Goal: Communication & Community: Answer question/provide support

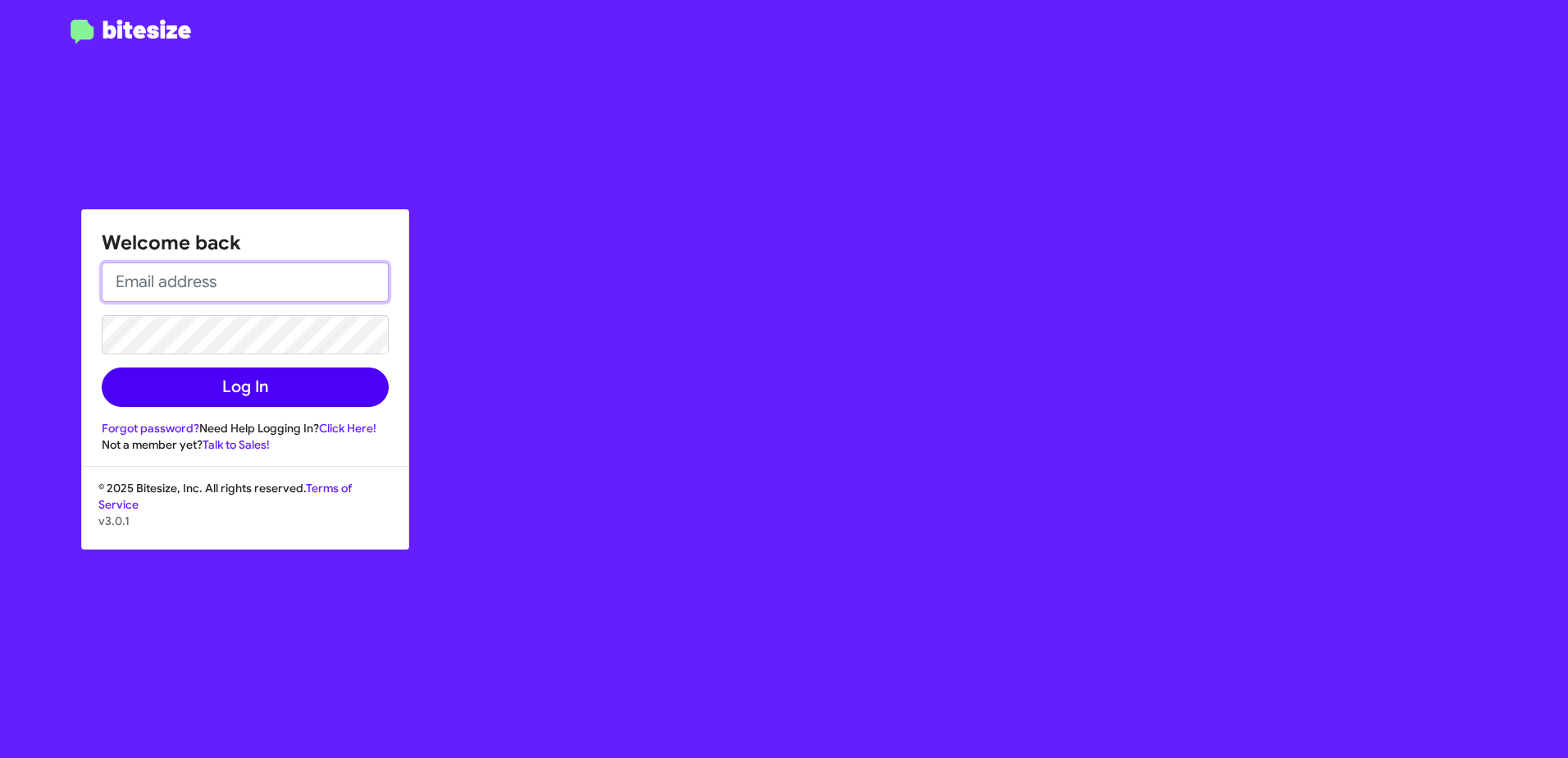
type input "[EMAIL_ADDRESS][PERSON_NAME][PERSON_NAME][DOMAIN_NAME]"
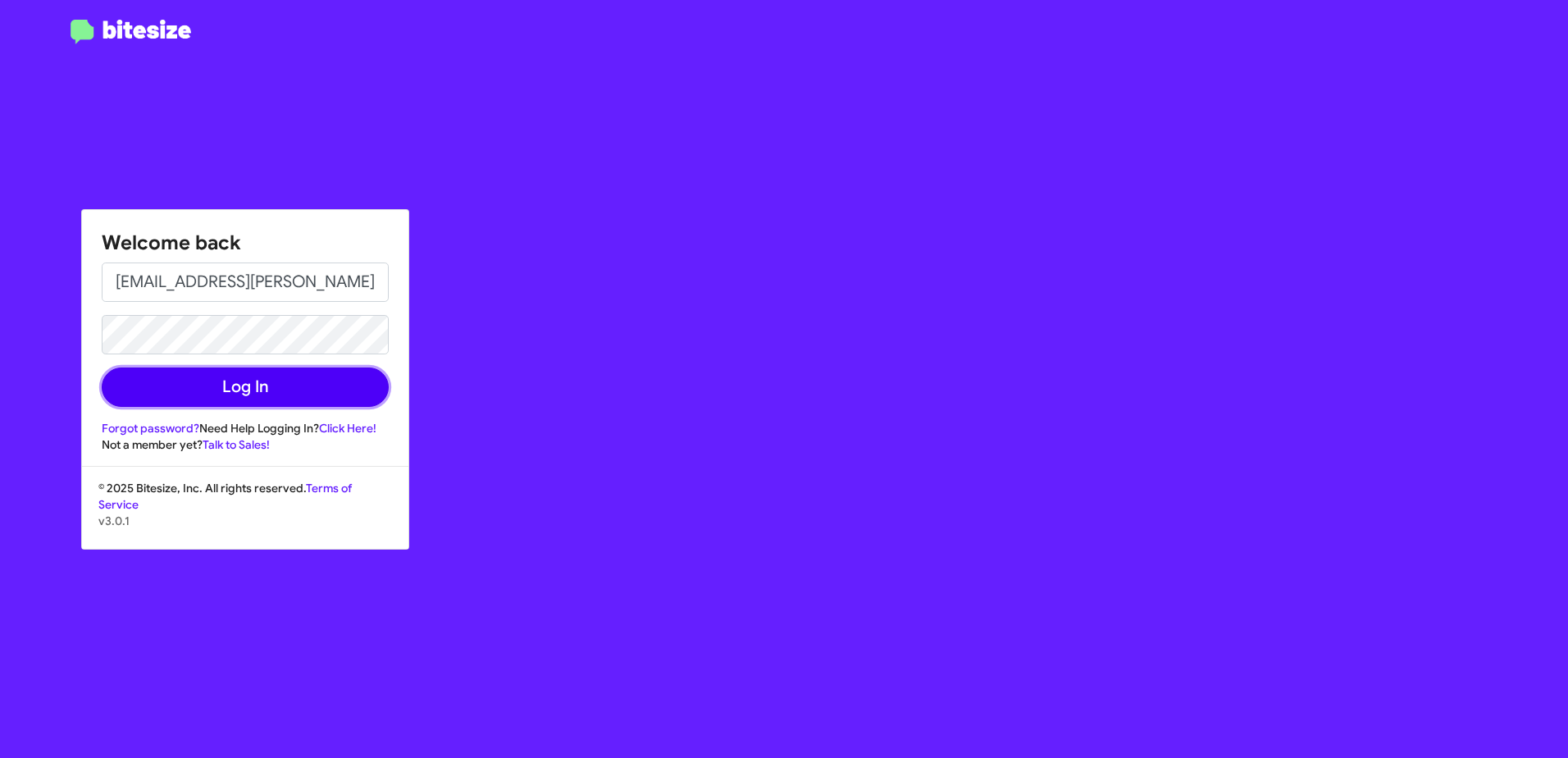
click at [256, 379] on button "Log In" at bounding box center [246, 388] width 287 height 40
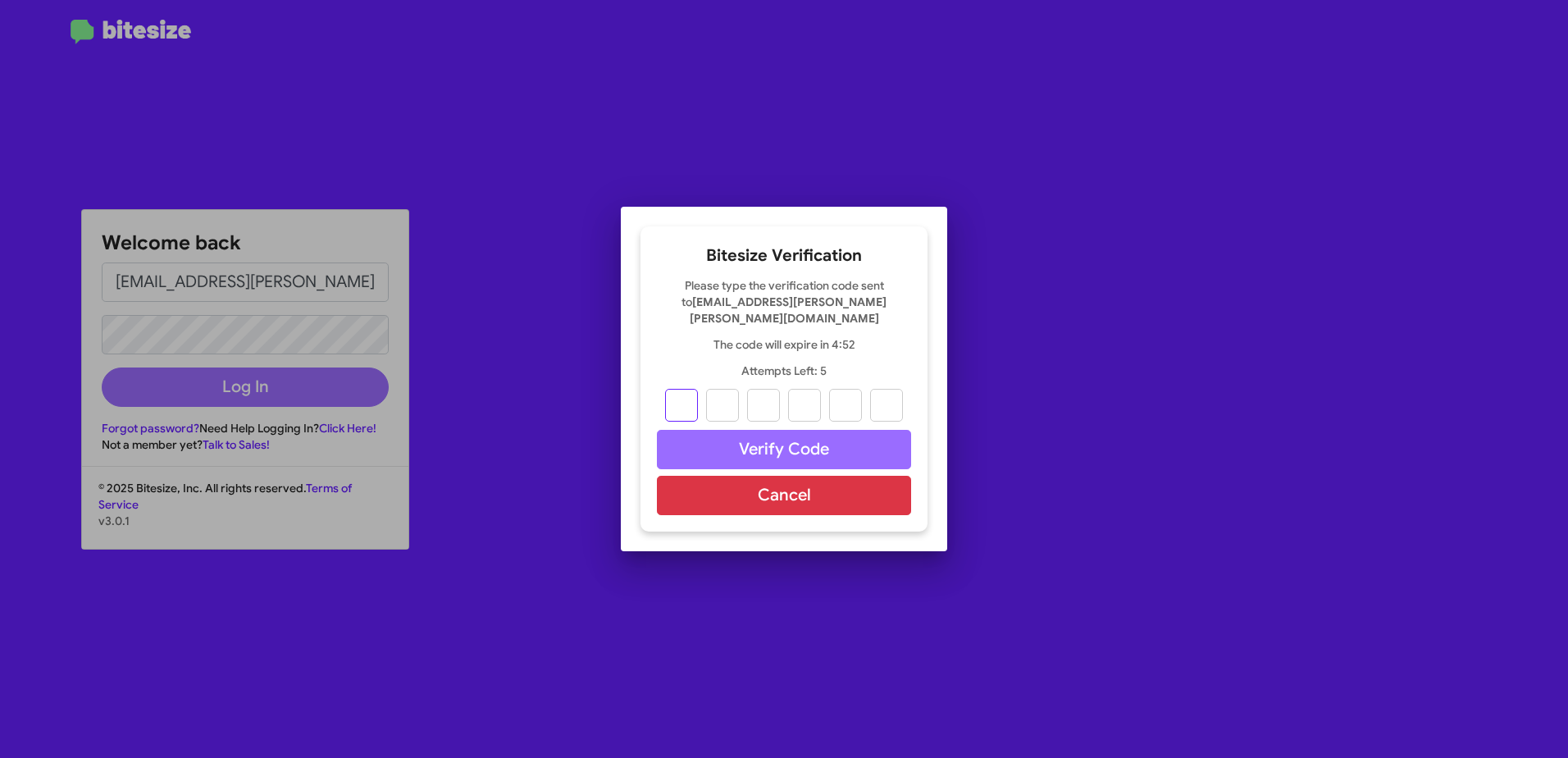
click at [689, 399] on input "text" at bounding box center [681, 405] width 33 height 33
click at [688, 405] on input "text" at bounding box center [681, 405] width 33 height 33
type input "1"
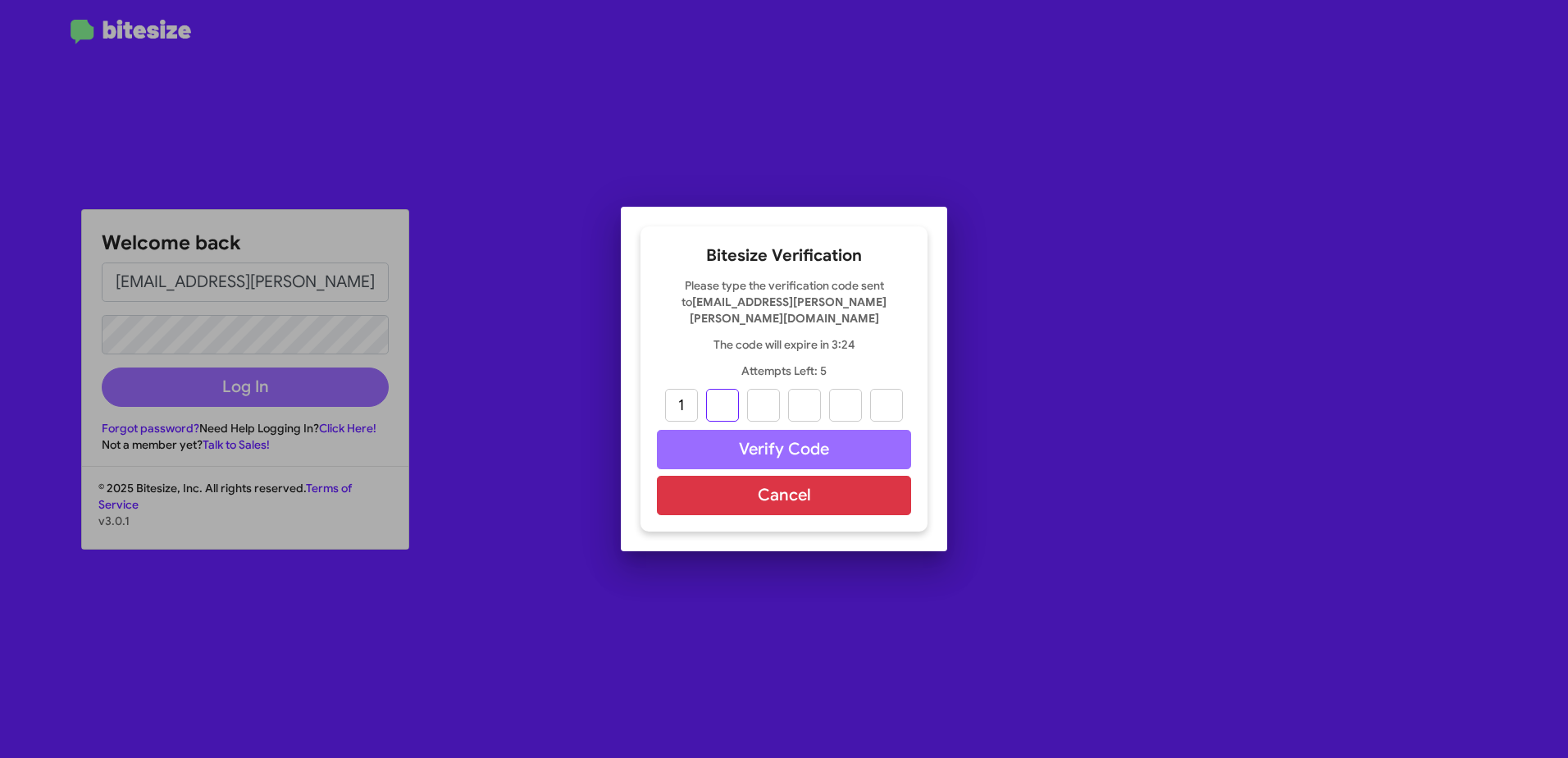
type input "5"
type input "9"
type input "5"
type input "6"
type input "7"
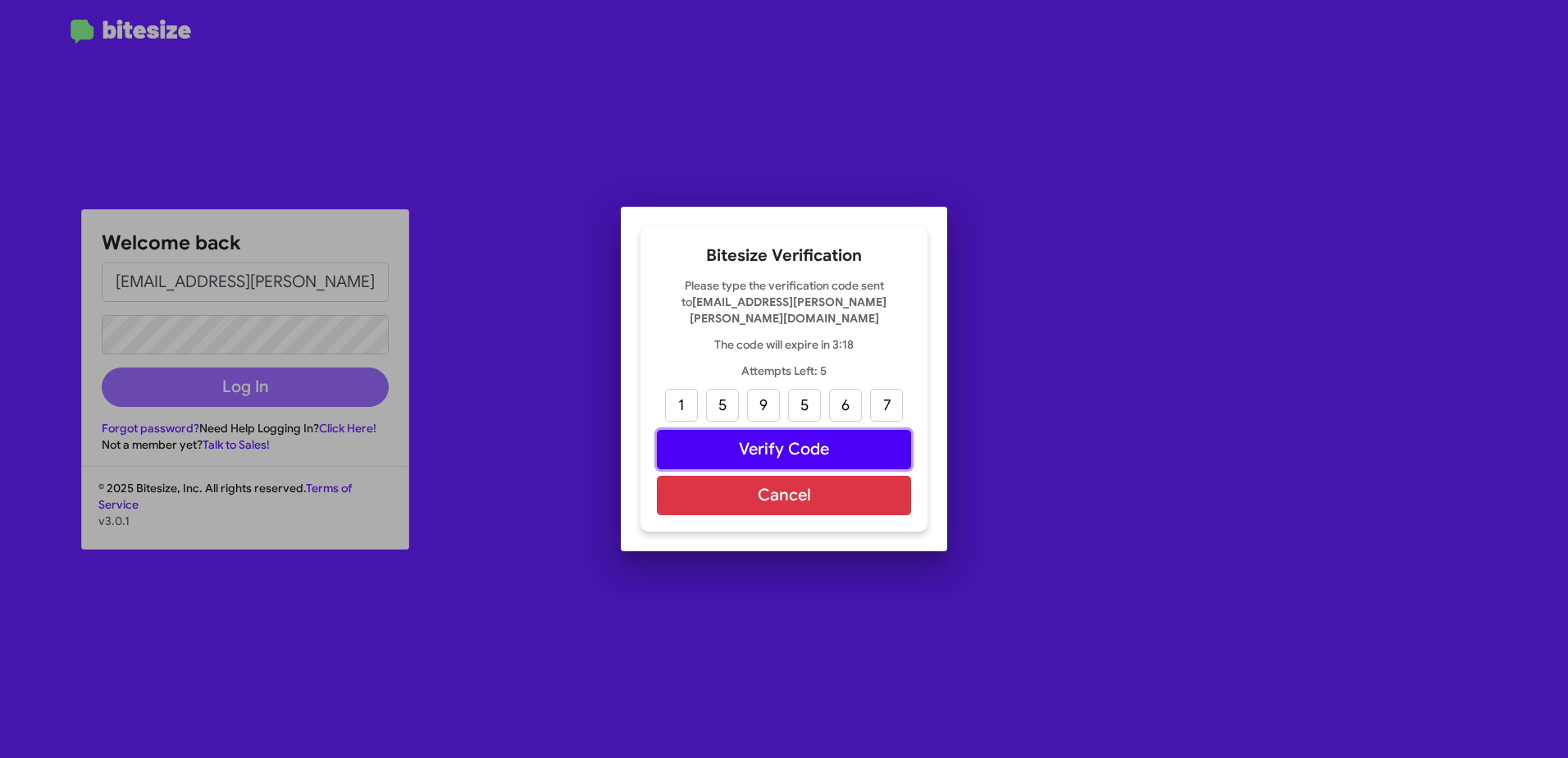
click at [867, 439] on button "Verify Code" at bounding box center [783, 450] width 254 height 40
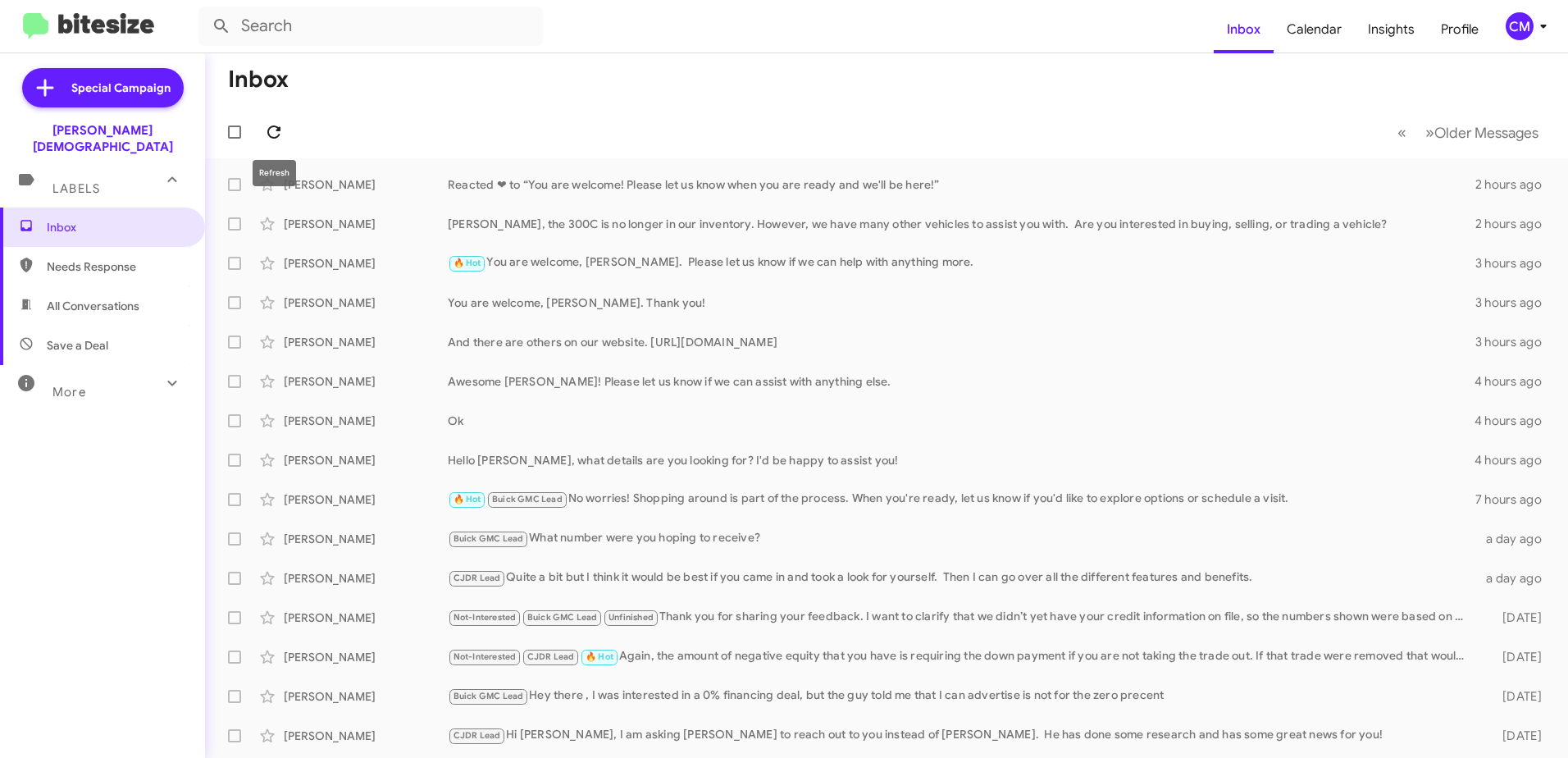
click at [271, 127] on icon at bounding box center [274, 132] width 13 height 13
click at [120, 370] on div "More" at bounding box center [86, 386] width 146 height 30
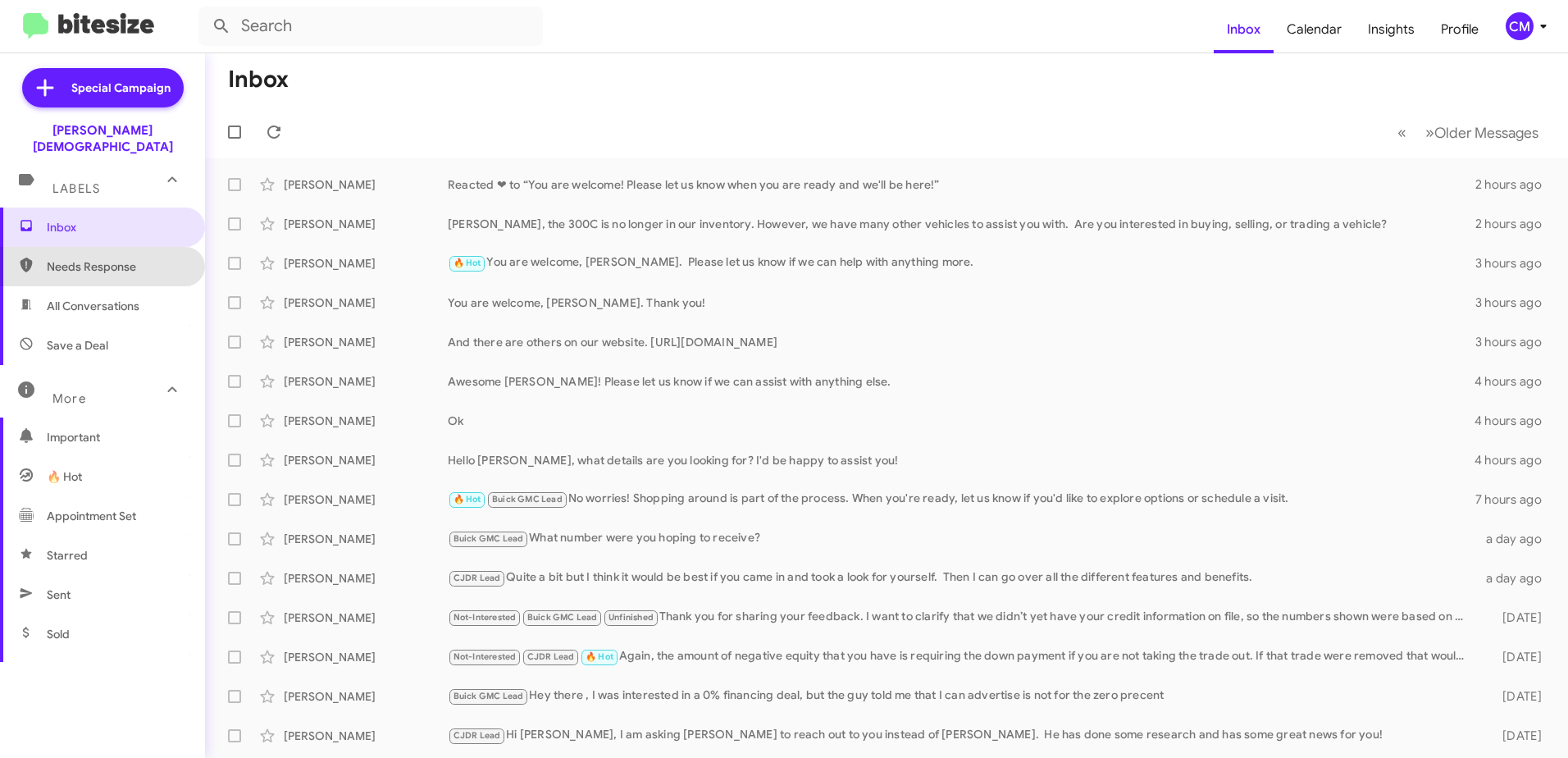
click at [107, 259] on span "Needs Response" at bounding box center [116, 267] width 140 height 16
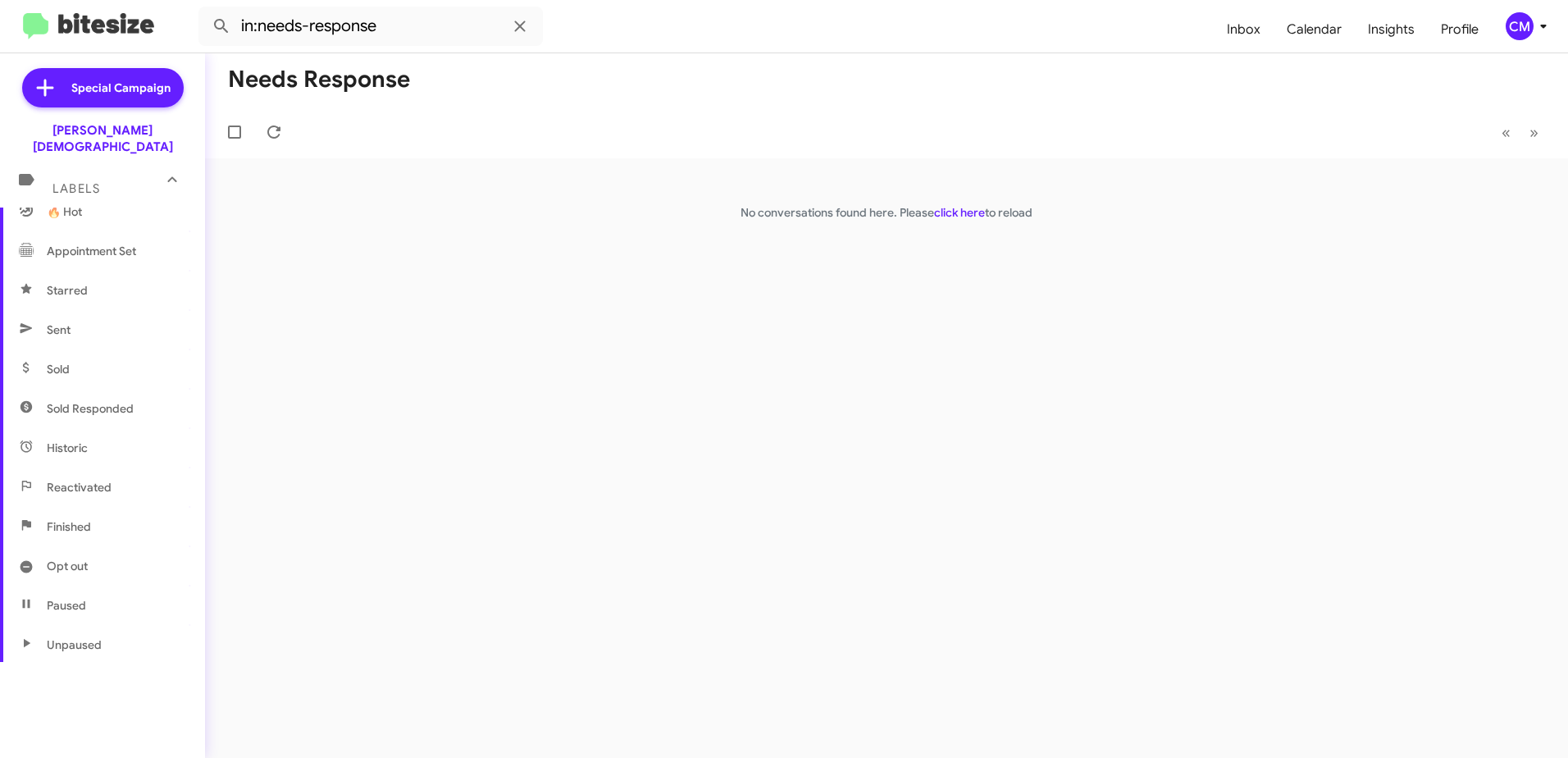
scroll to position [238, 0]
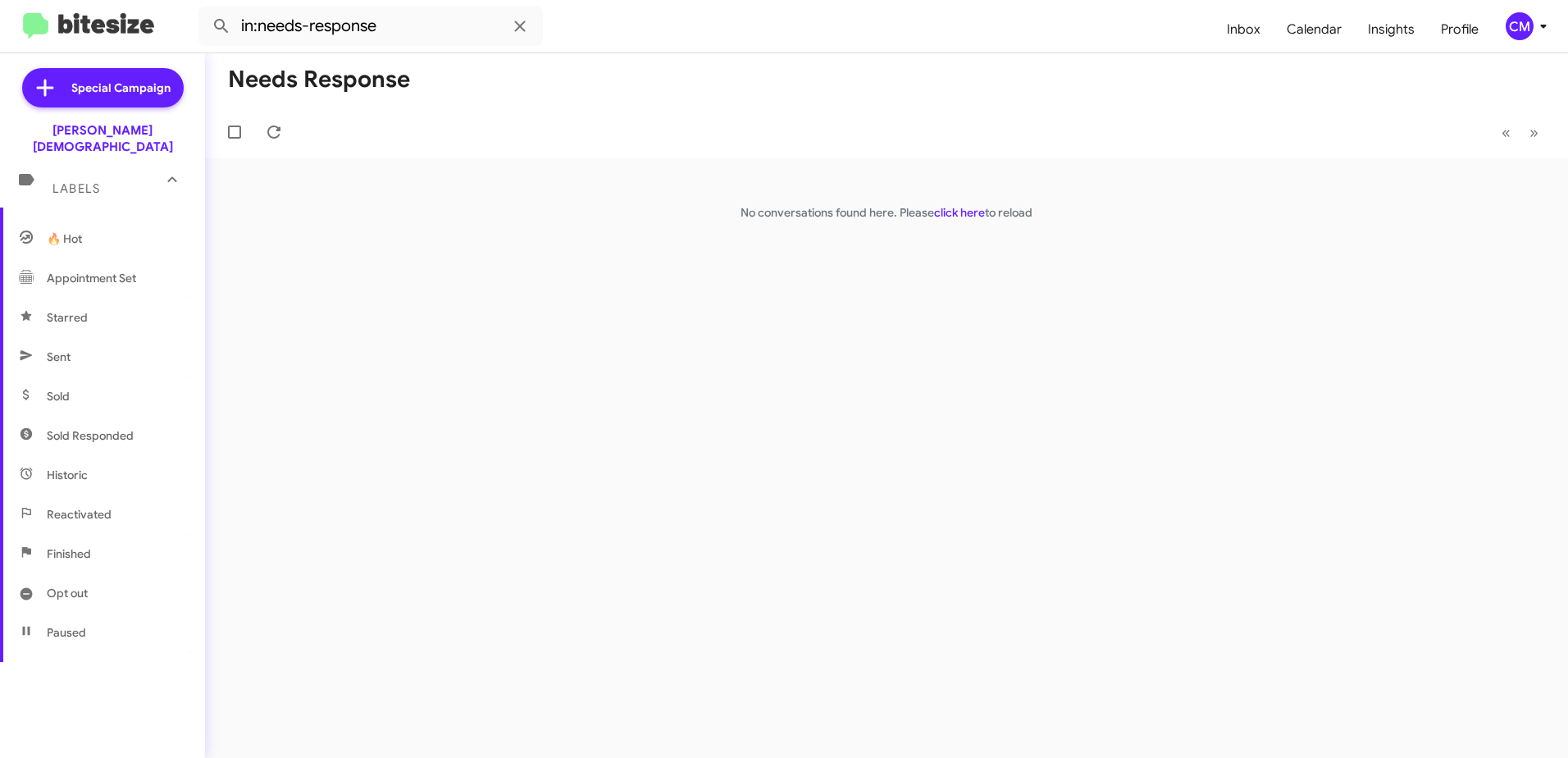
click at [111, 338] on span "Sent" at bounding box center [102, 357] width 205 height 40
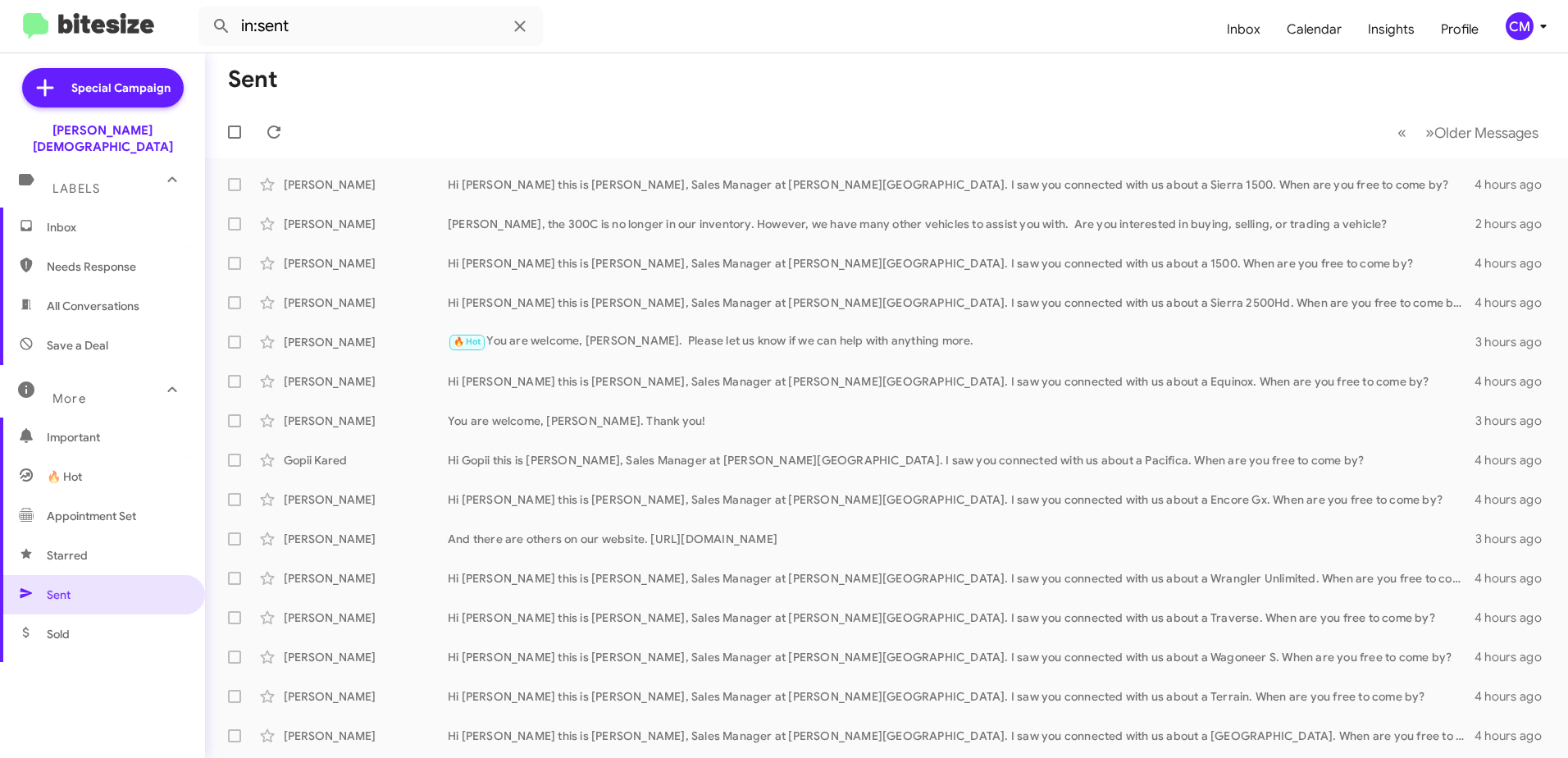
click at [116, 259] on span "Needs Response" at bounding box center [116, 267] width 140 height 16
type input "in:needs-response"
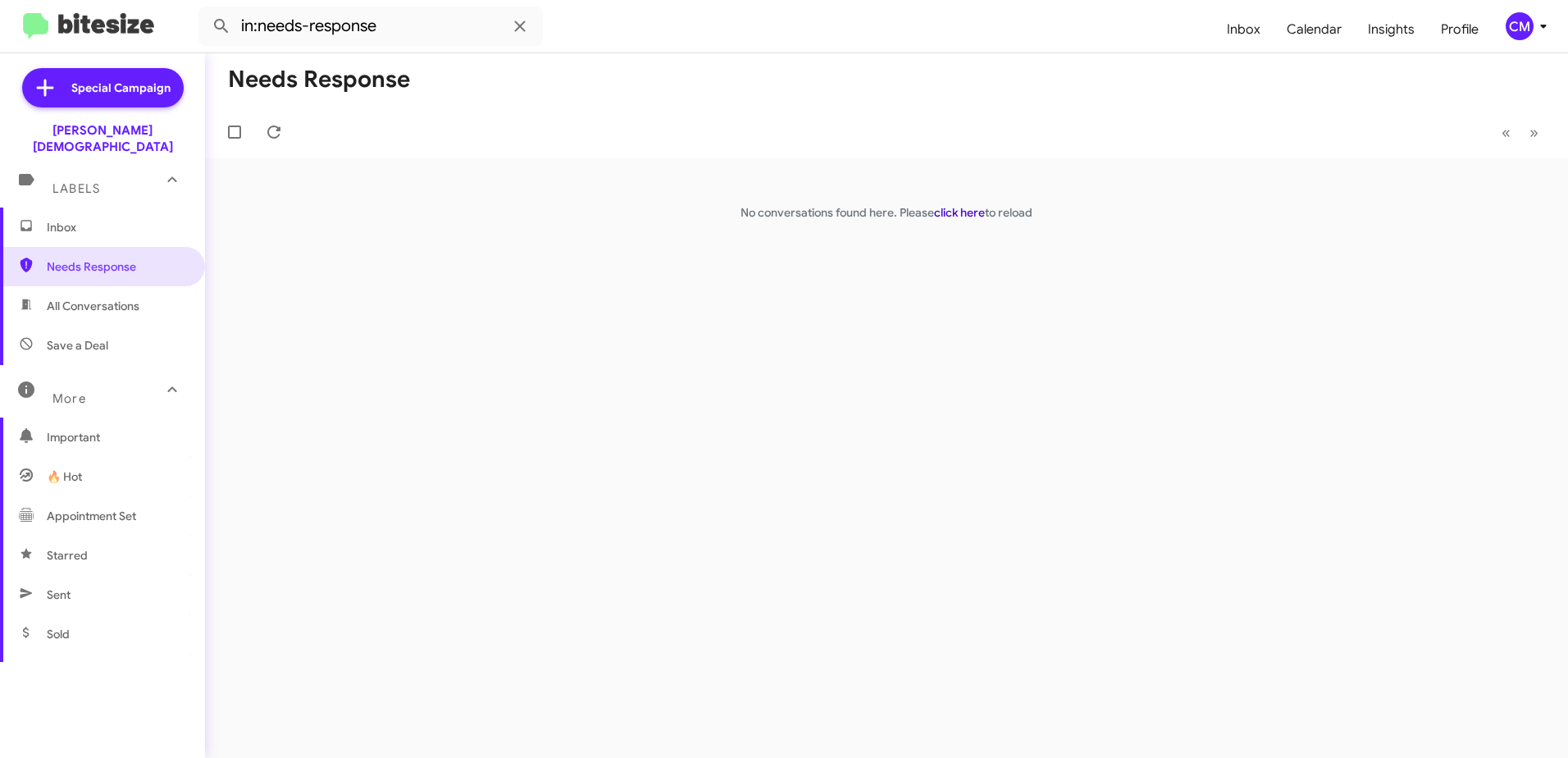
click at [959, 212] on link "click here" at bounding box center [960, 213] width 51 height 15
click at [103, 219] on span "Inbox" at bounding box center [116, 227] width 140 height 16
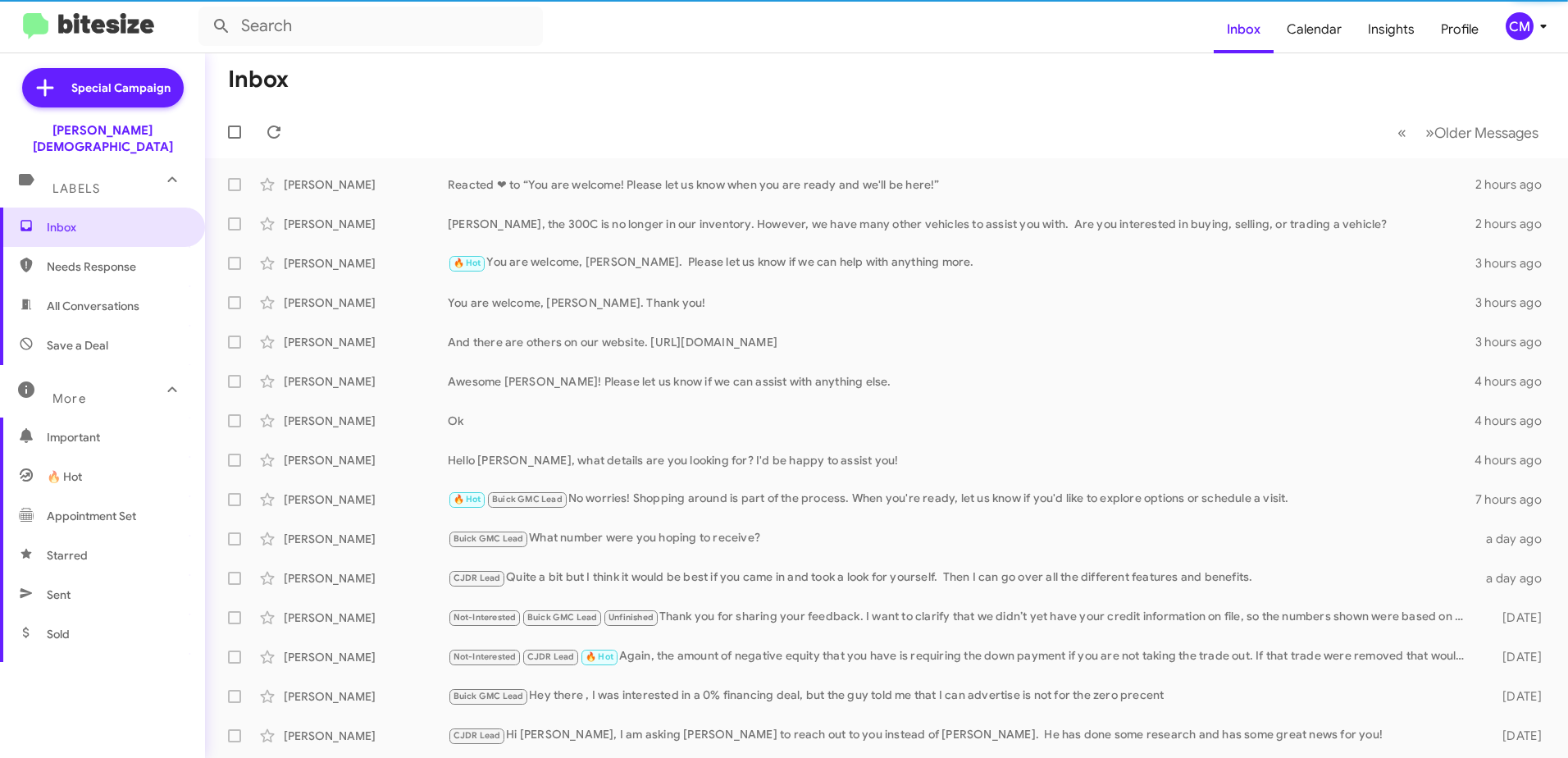
click at [101, 298] on span "All Conversations" at bounding box center [93, 305] width 93 height 16
type input "in:all-conversations"
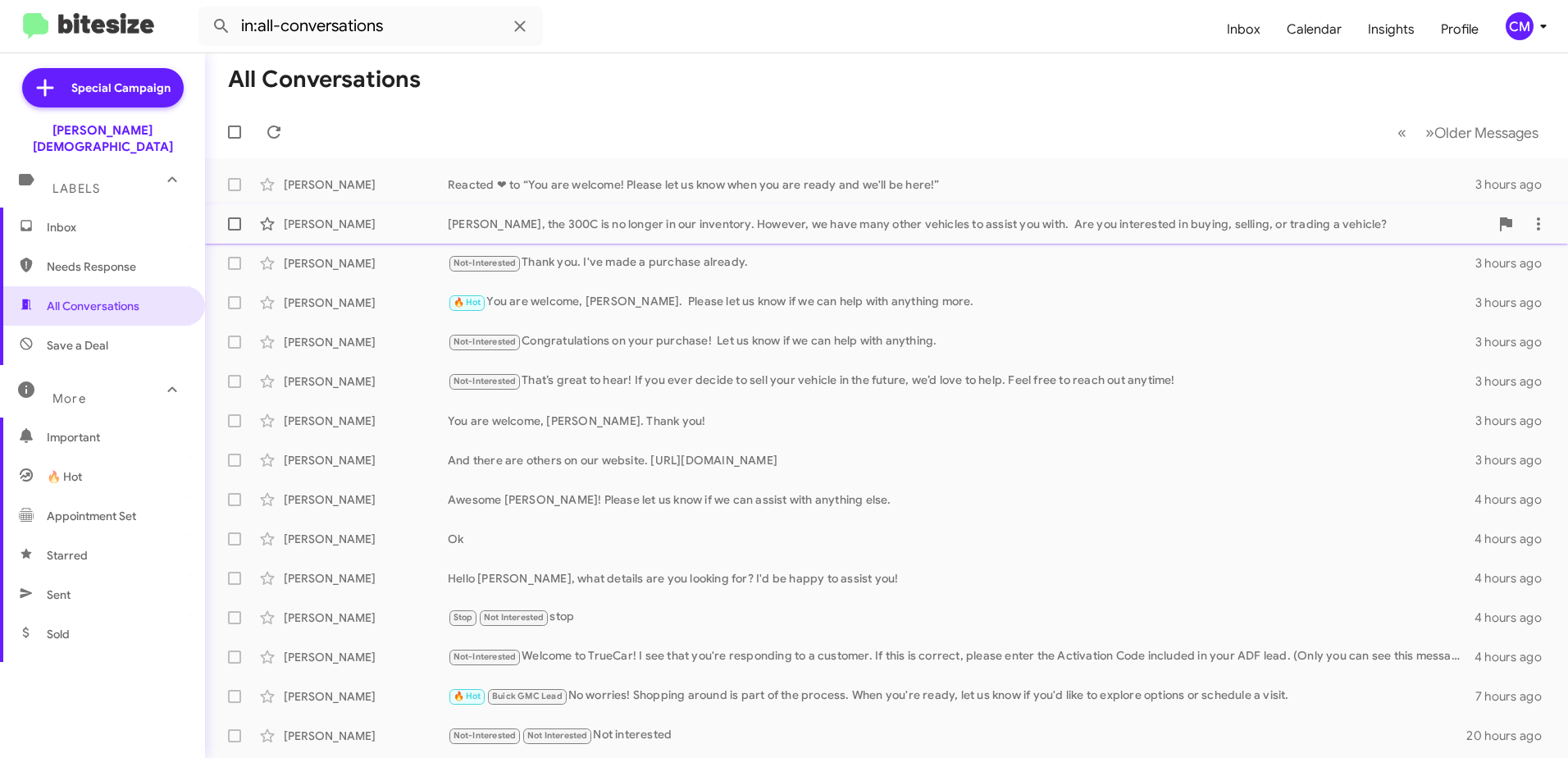
click at [632, 221] on div "[PERSON_NAME], the 300C is no longer in our inventory. However, we have many ot…" at bounding box center [968, 223] width 1042 height 16
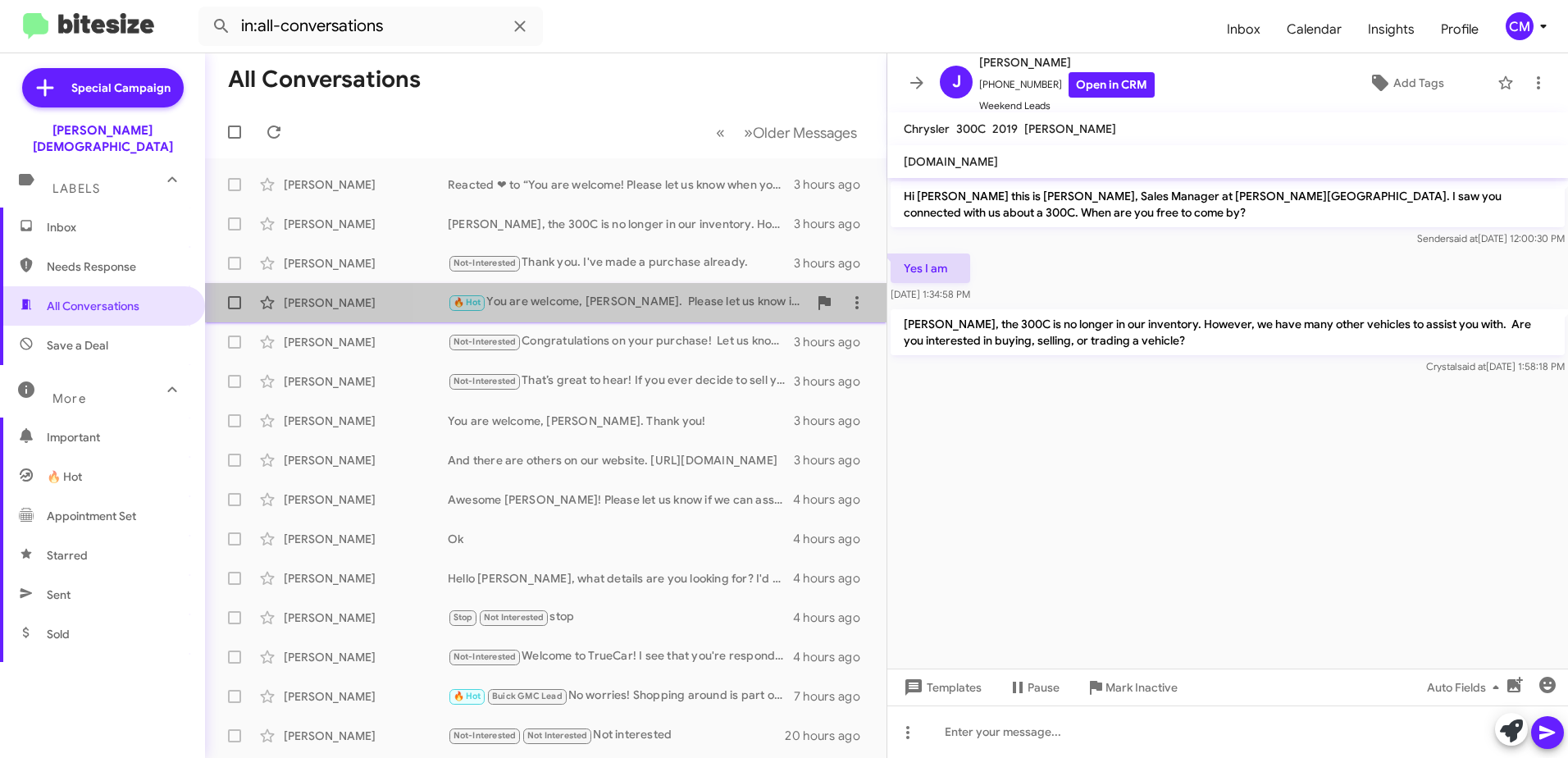
click at [594, 303] on div "🔥 Hot You are welcome, [PERSON_NAME]. Please let us know if we can help with an…" at bounding box center [627, 302] width 360 height 19
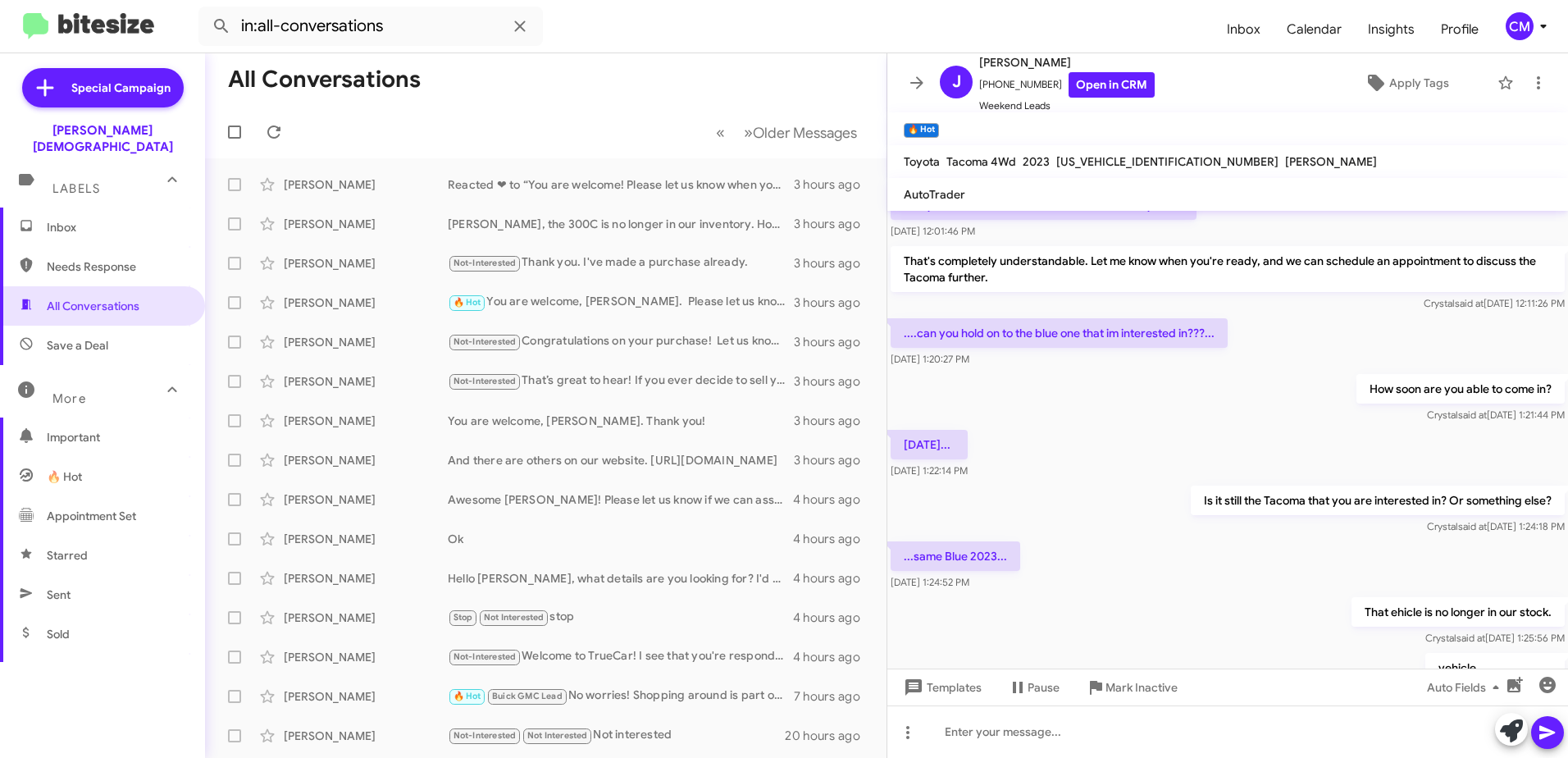
scroll to position [14, 0]
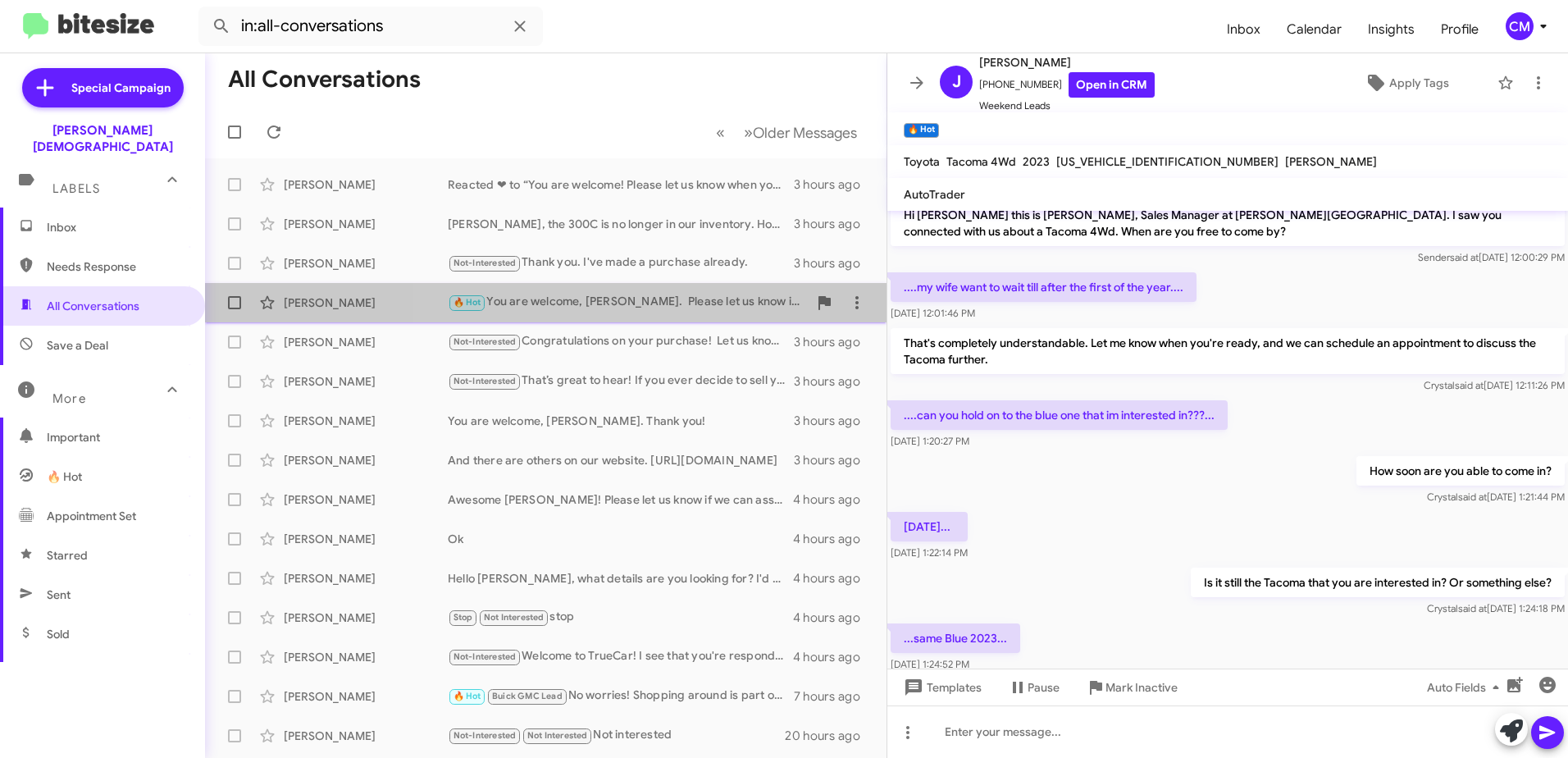
click at [577, 301] on div "🔥 Hot You are welcome, [PERSON_NAME]. Please let us know if we can help with an…" at bounding box center [627, 302] width 360 height 19
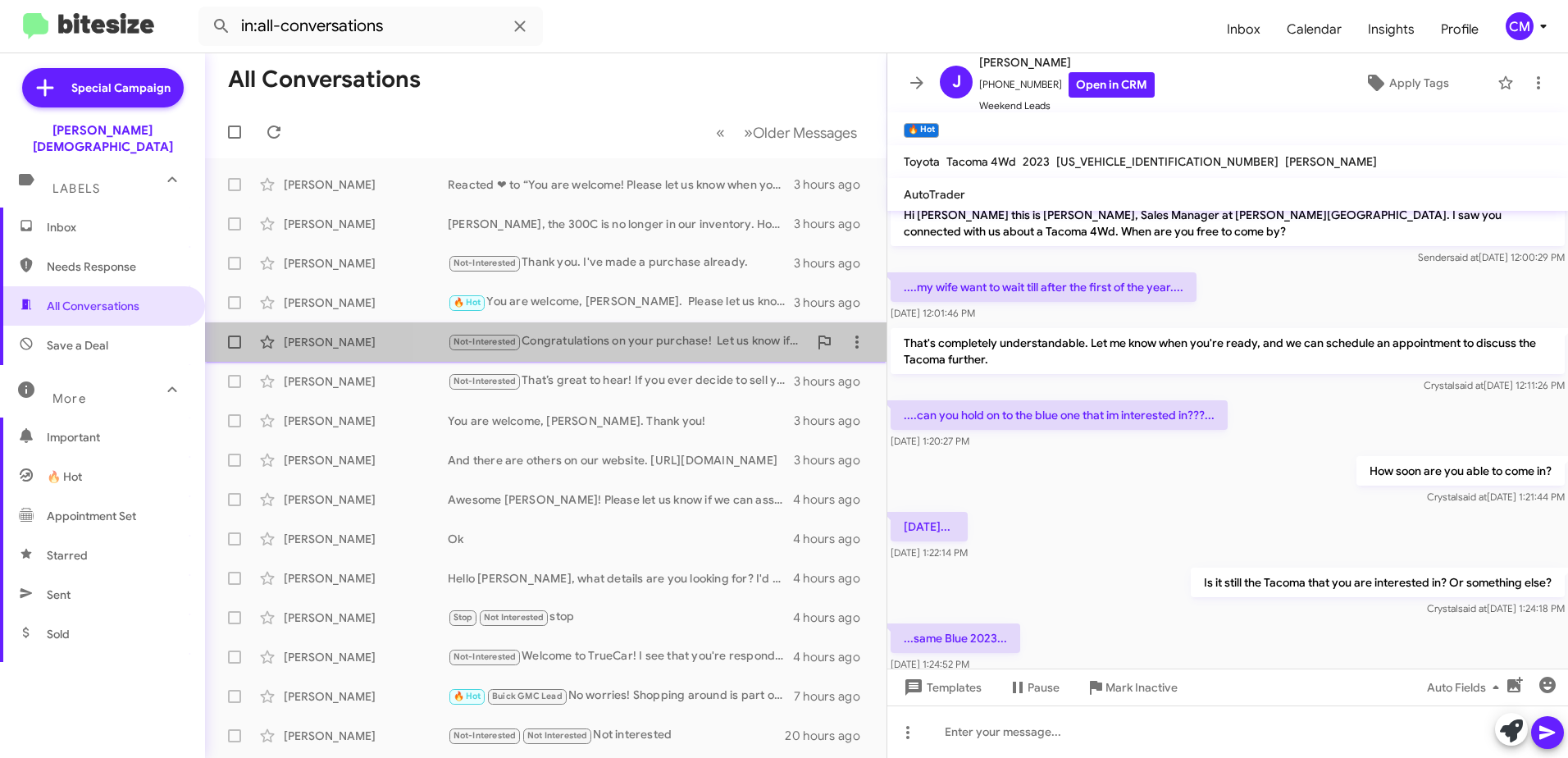
click at [588, 339] on div "Not-Interested Congratulations on your purchase! Let us know if we can help wit…" at bounding box center [627, 342] width 360 height 19
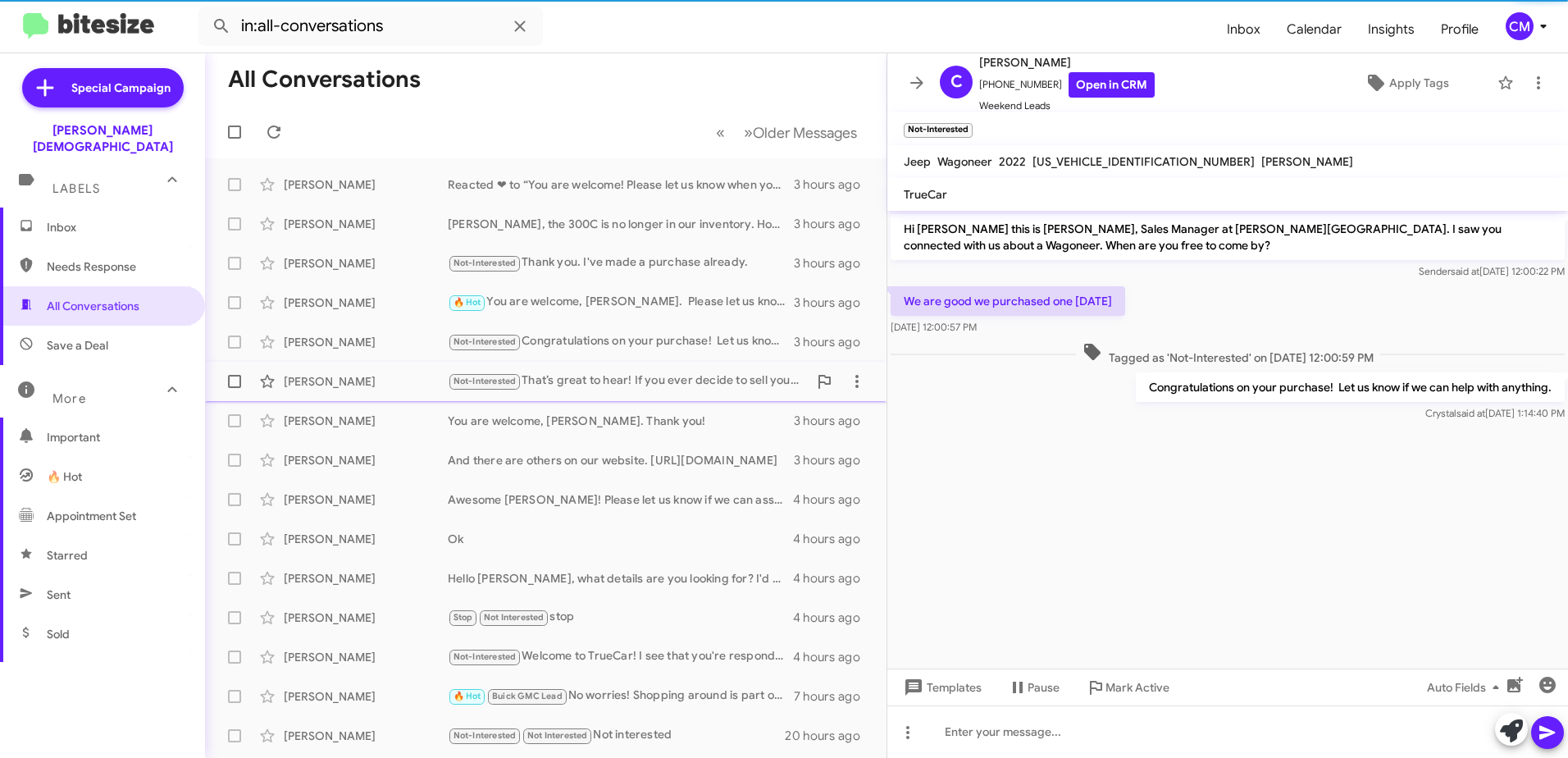
click at [611, 380] on div "Not-Interested That’s great to hear! If you ever decide to sell your vehicle in…" at bounding box center [627, 381] width 360 height 19
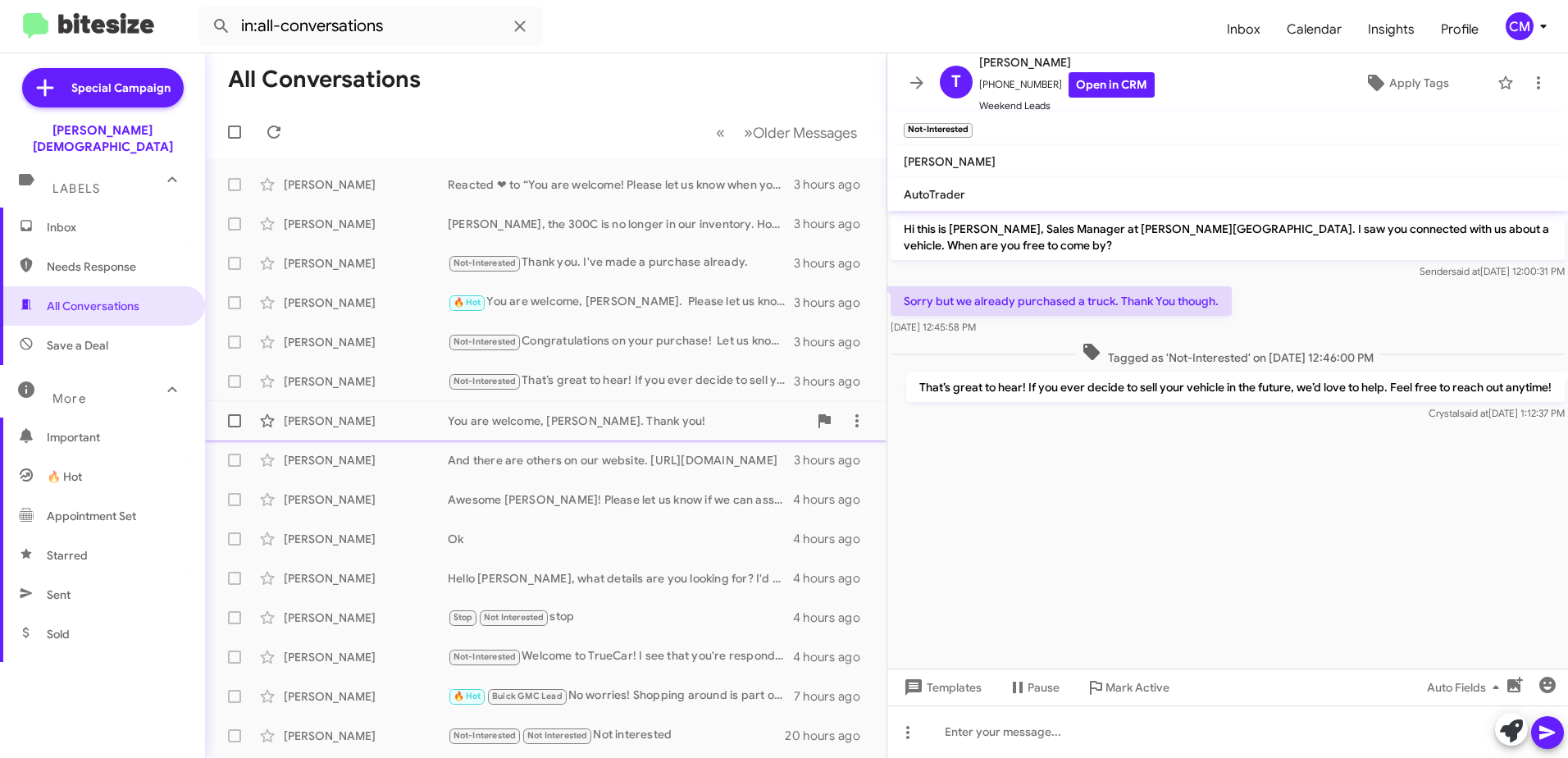
click at [607, 422] on div "You are welcome, [PERSON_NAME]. Thank you!" at bounding box center [627, 421] width 360 height 16
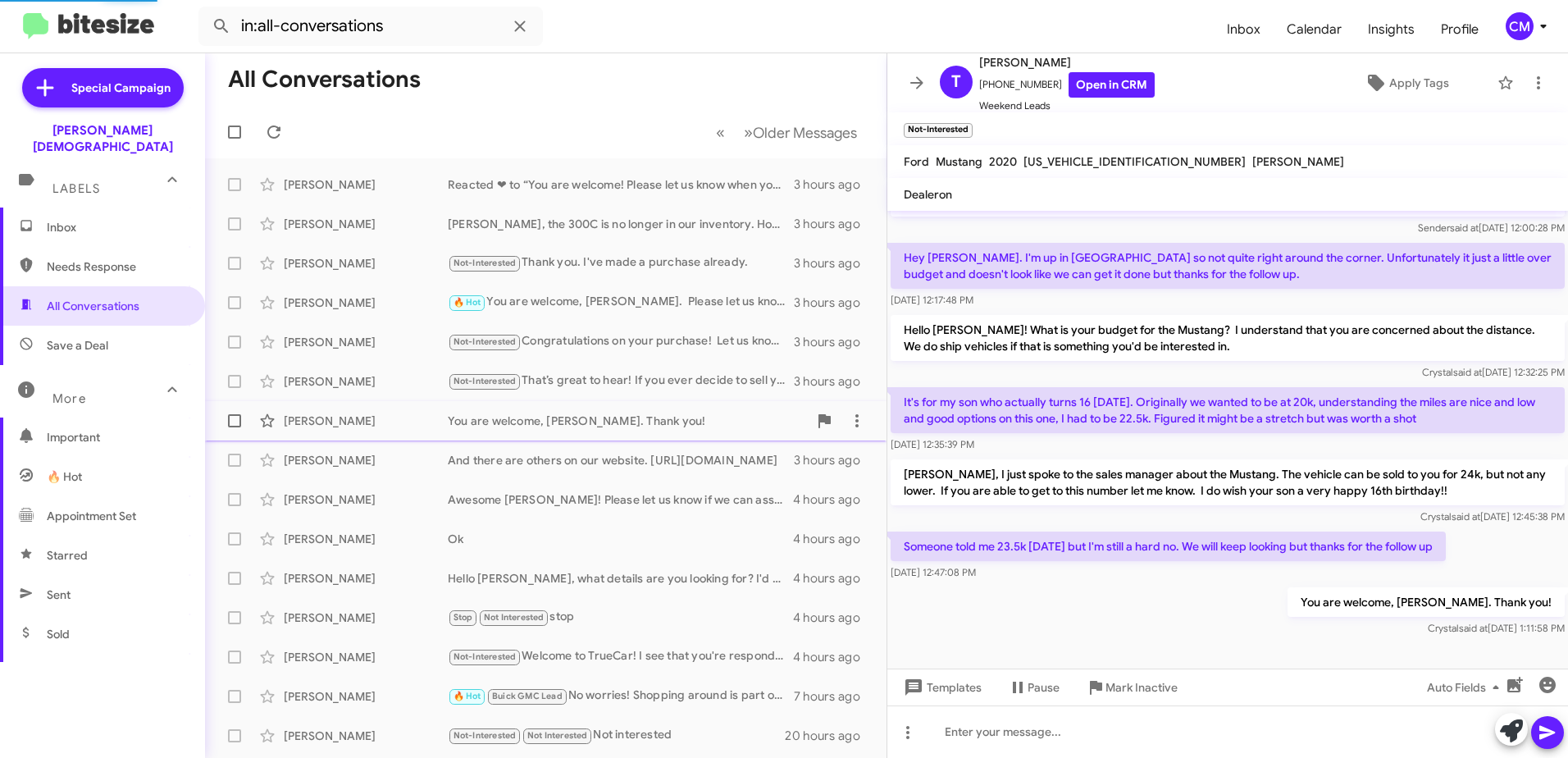
scroll to position [10, 0]
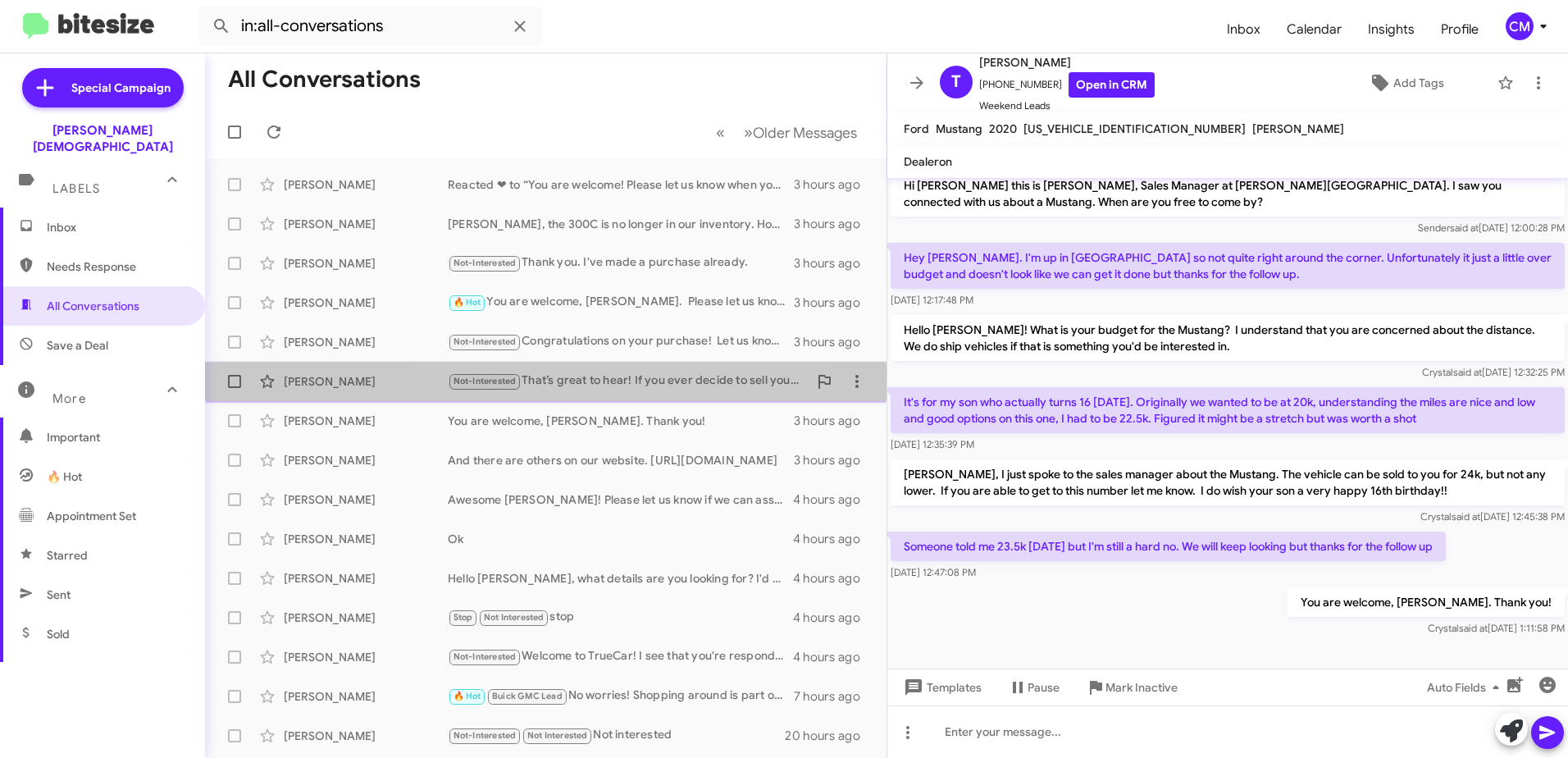
click at [596, 377] on div "Not-Interested That’s great to hear! If you ever decide to sell your vehicle in…" at bounding box center [627, 381] width 360 height 19
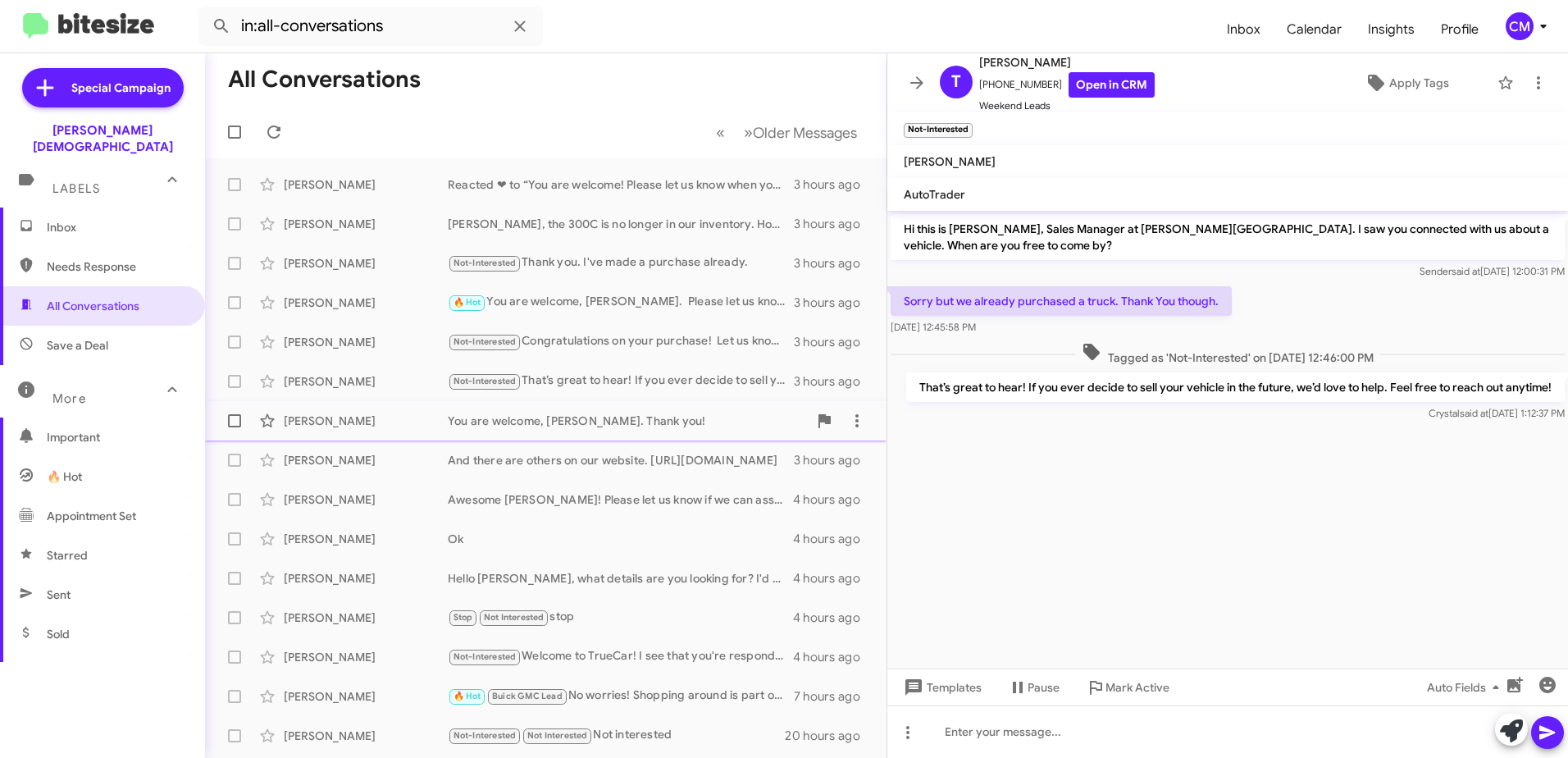
click at [594, 415] on div "You are welcome, [PERSON_NAME]. Thank you!" at bounding box center [627, 421] width 360 height 16
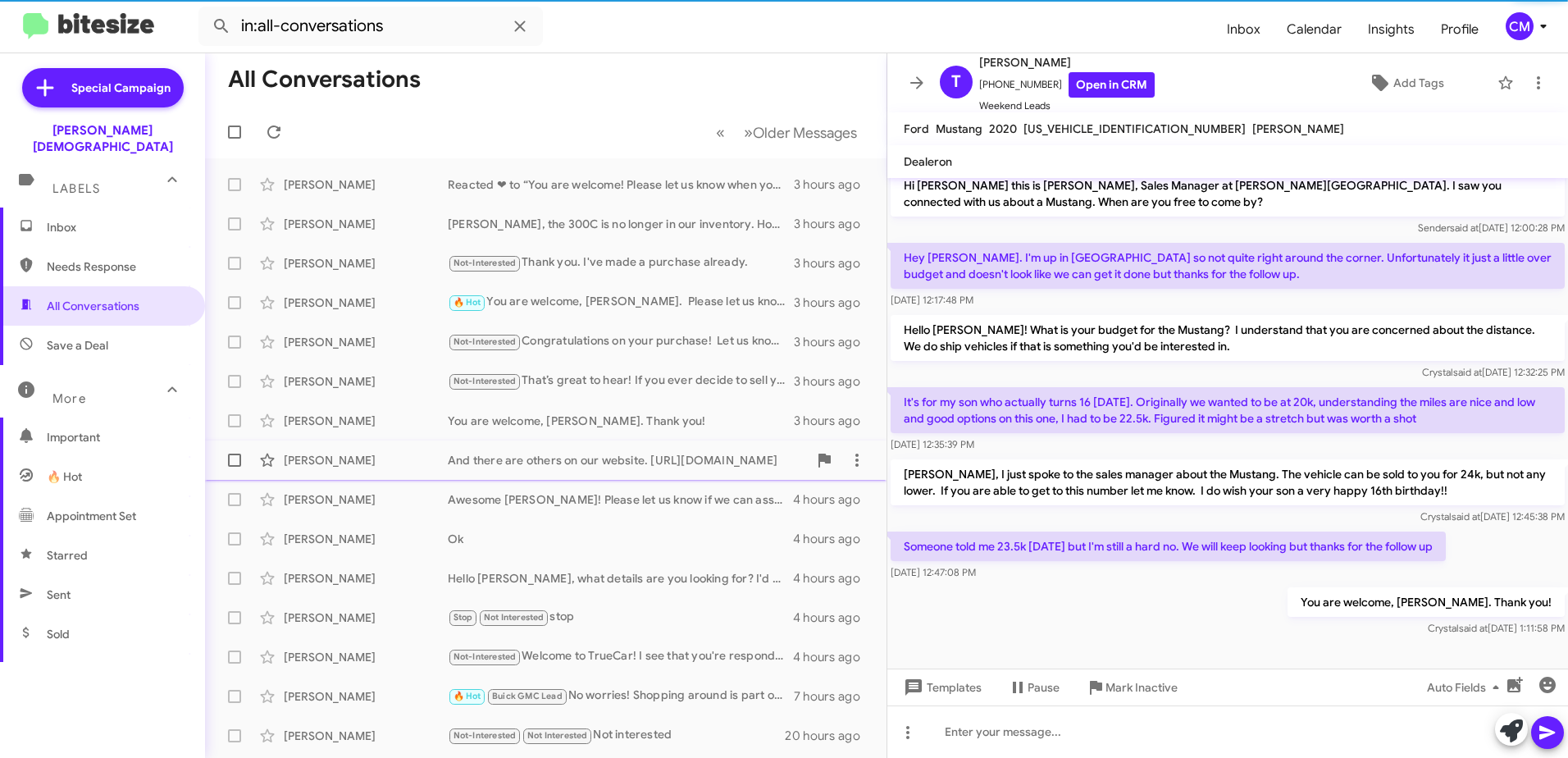
scroll to position [10, 0]
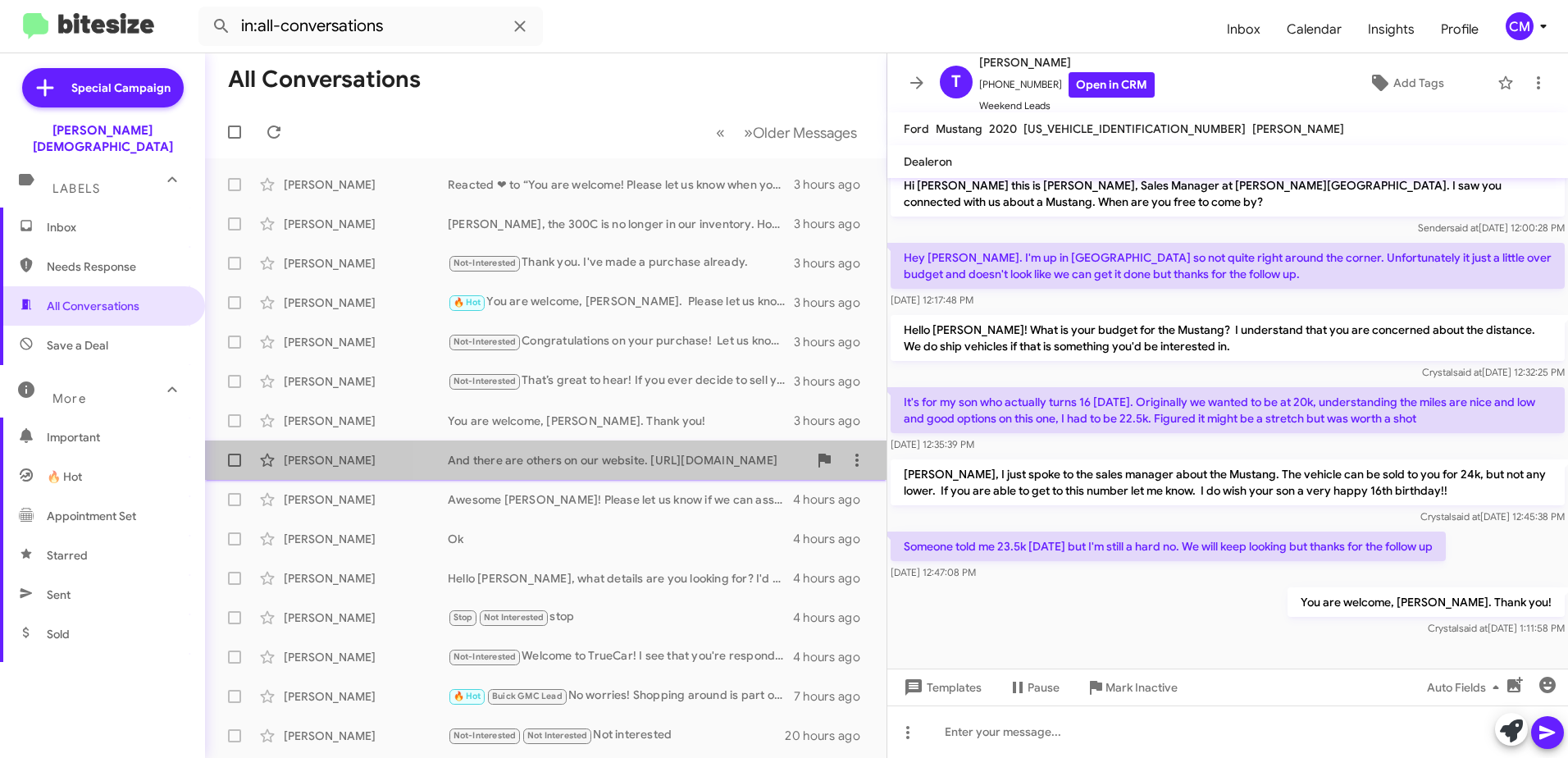
click at [593, 460] on div "And there are others on our website. [URL][DOMAIN_NAME]" at bounding box center [627, 459] width 360 height 16
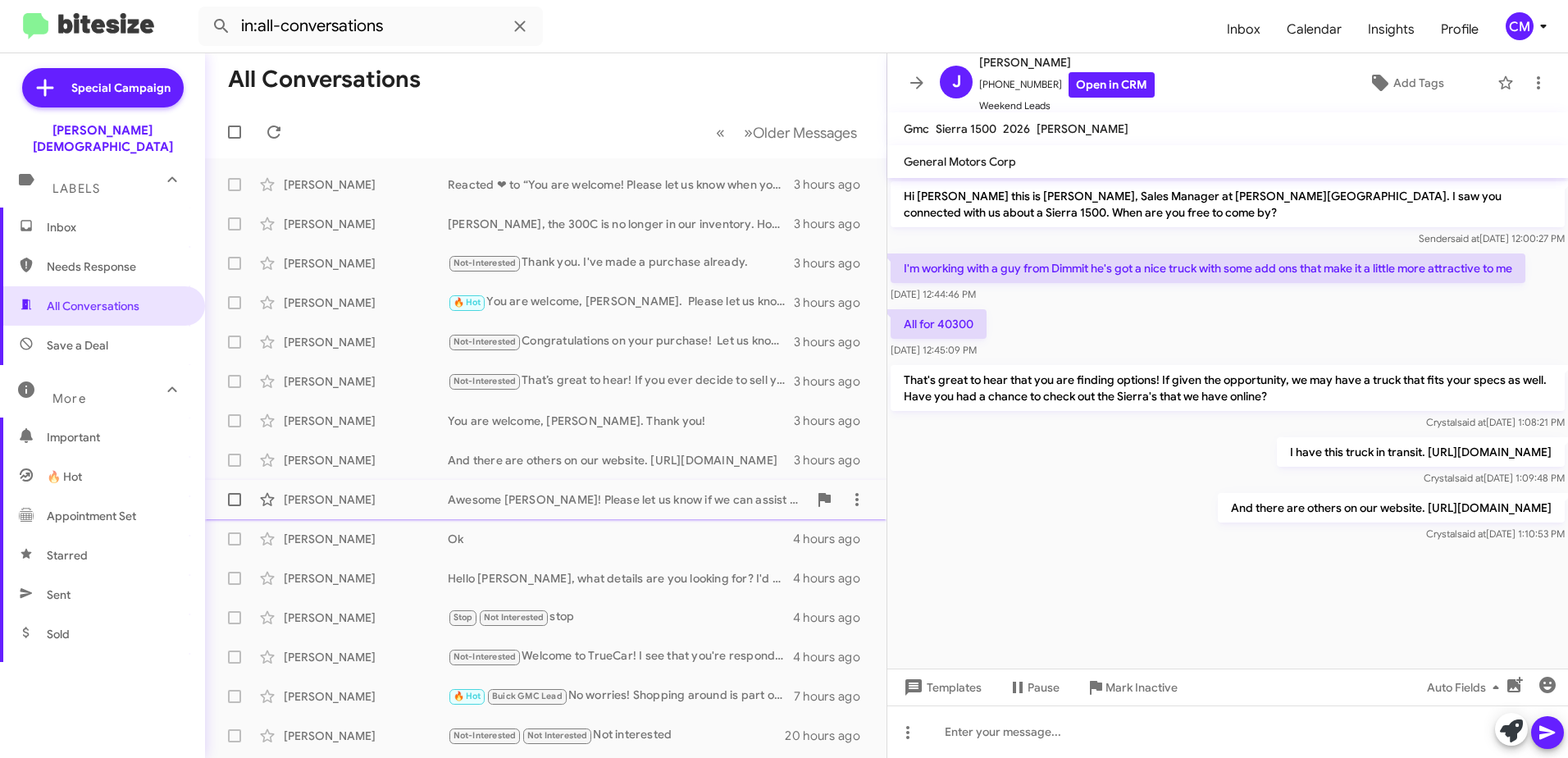
click at [587, 497] on div "Awesome [PERSON_NAME]! Please let us know if we can assist with anything else." at bounding box center [627, 499] width 360 height 16
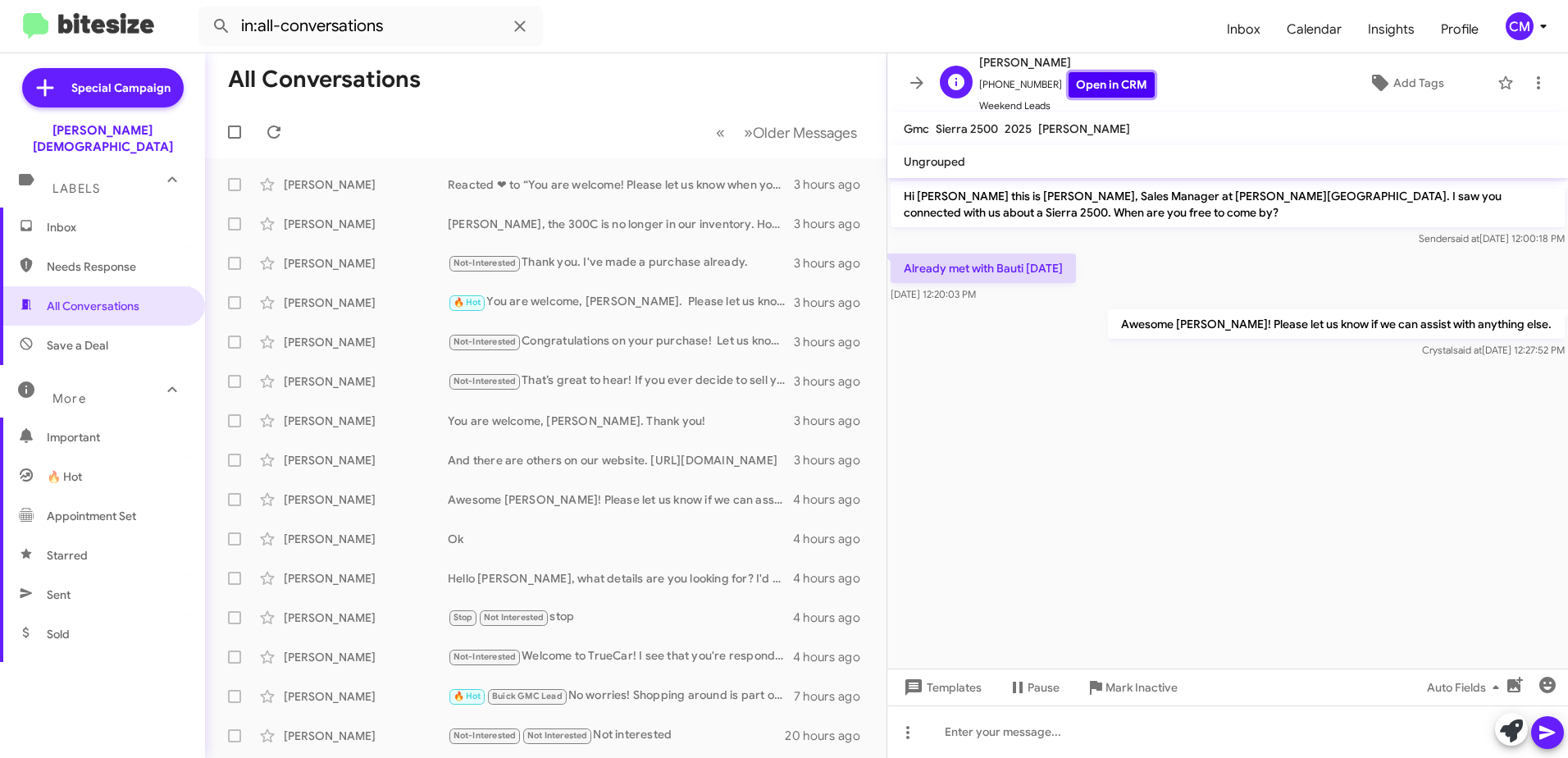
click at [1102, 83] on link "Open in CRM" at bounding box center [1111, 84] width 86 height 26
